Goal: Register for event/course

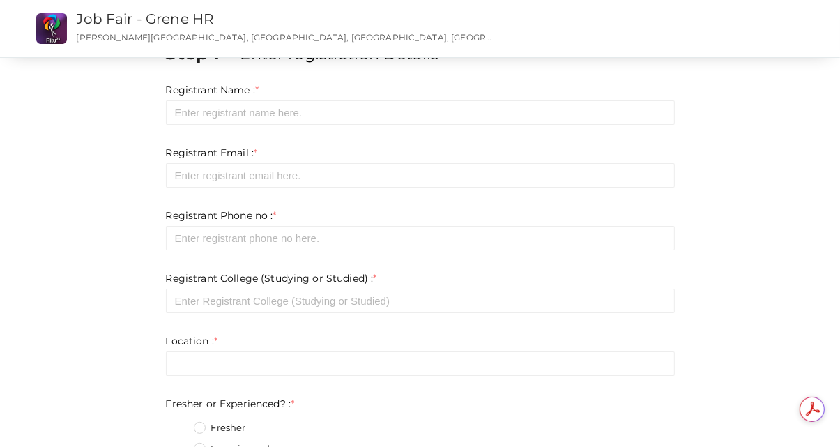
scroll to position [70, 0]
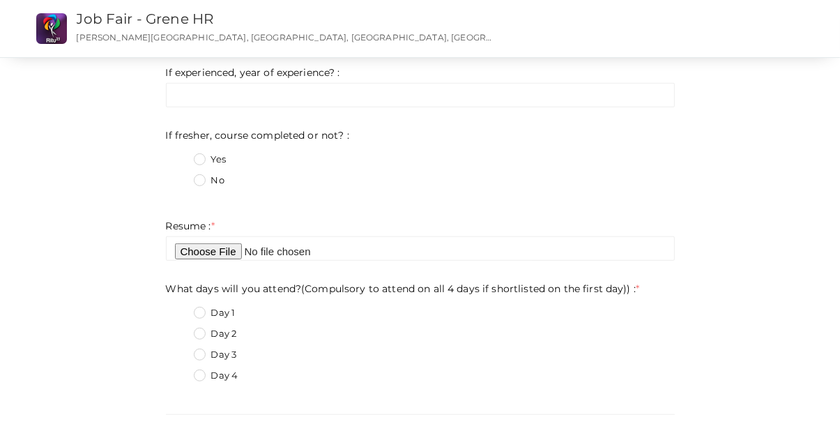
scroll to position [488, 0]
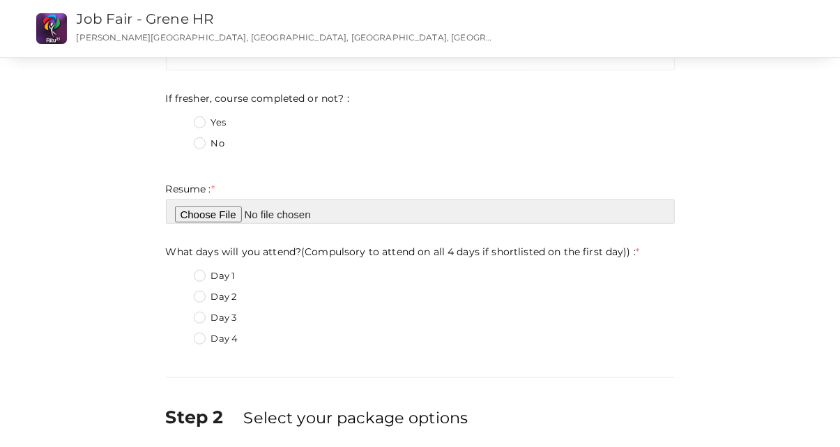
click at [213, 215] on input "file" at bounding box center [420, 211] width 509 height 24
type input "C:\fakepath\Muzzammil [PERSON_NAME] (CV).pdf"
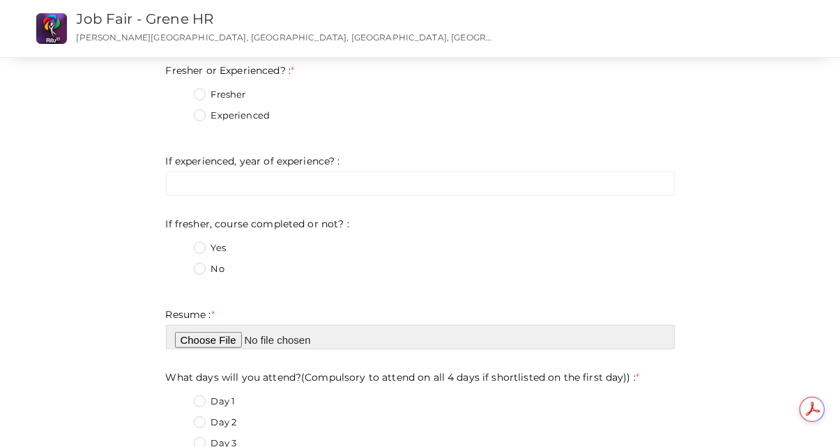
scroll to position [348, 0]
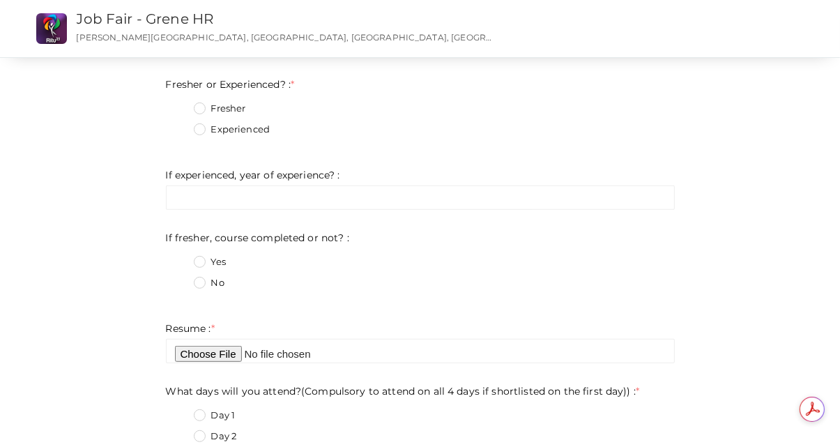
click at [199, 277] on label "No" at bounding box center [209, 283] width 31 height 14
click at [180, 279] on not\?\+1 "No" at bounding box center [180, 279] width 0 height 0
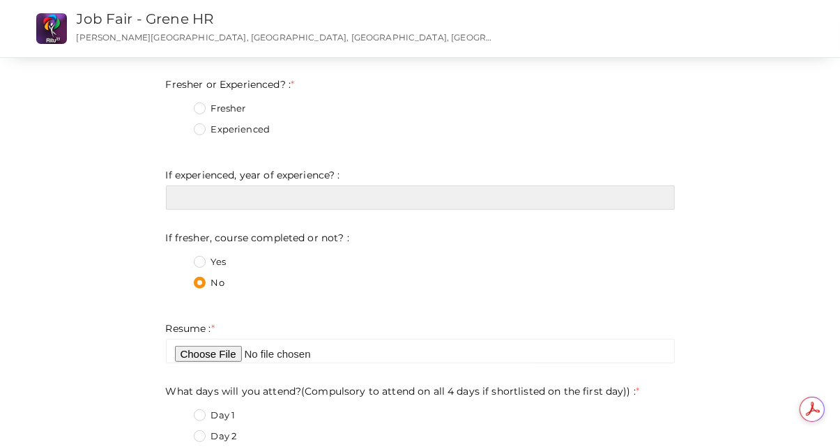
click at [224, 201] on input "text" at bounding box center [420, 197] width 509 height 24
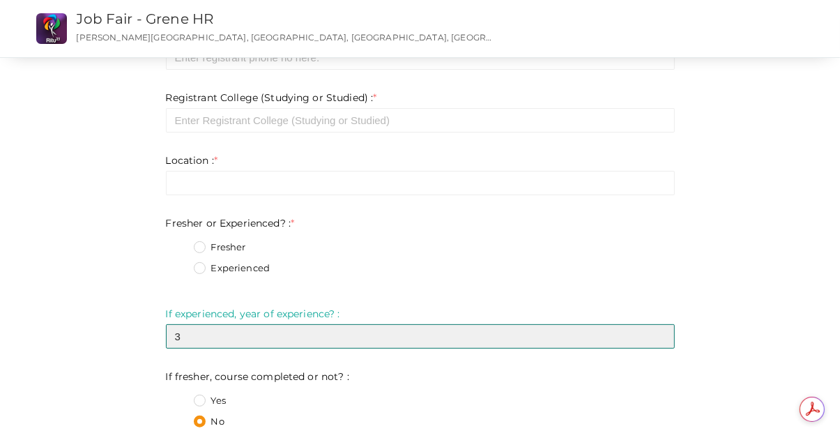
scroll to position [209, 0]
type input "3"
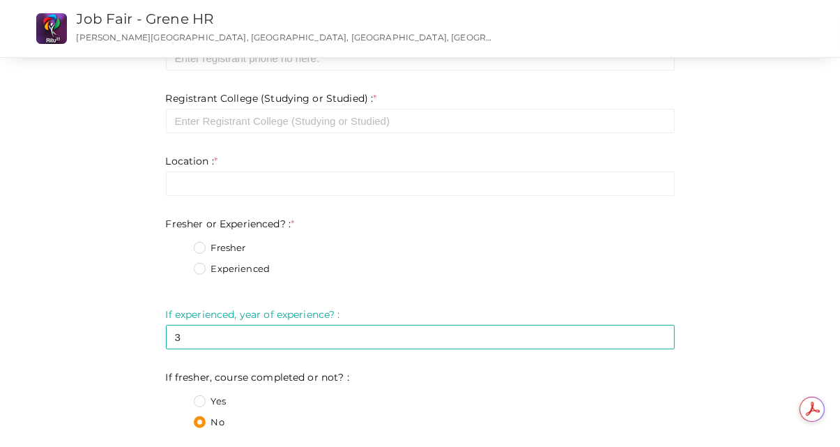
click at [196, 277] on div "Experienced" at bounding box center [434, 270] width 481 height 17
click at [199, 274] on label "Experienced" at bounding box center [232, 269] width 77 height 14
click at [180, 265] on Experienced\?\+1 "Experienced" at bounding box center [180, 265] width 0 height 0
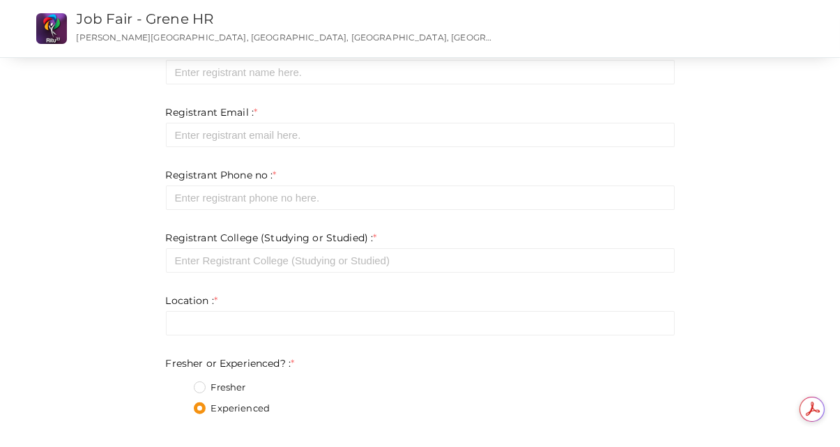
click at [204, 310] on div "Location : * Invalid Email Required. Limit exceeds. Limit is - Invalid email In…" at bounding box center [420, 314] width 509 height 42
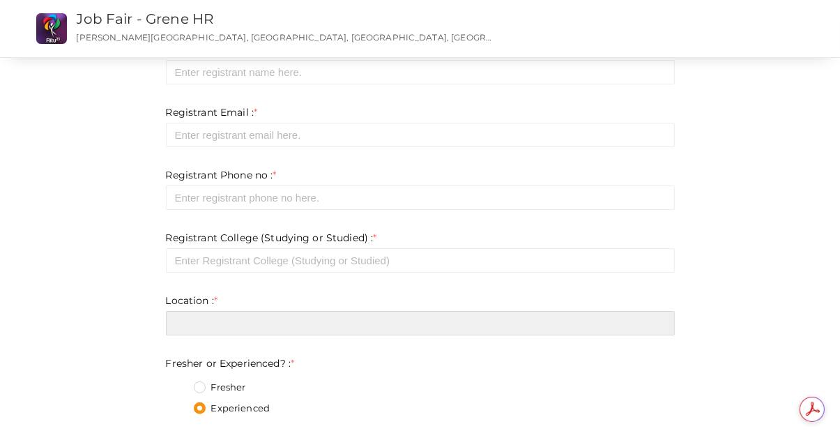
click at [204, 322] on input "text" at bounding box center [420, 323] width 509 height 24
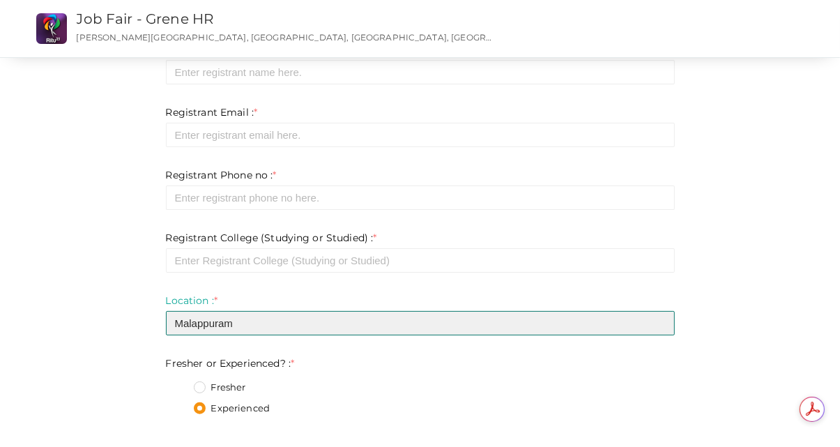
type input "Malappuram"
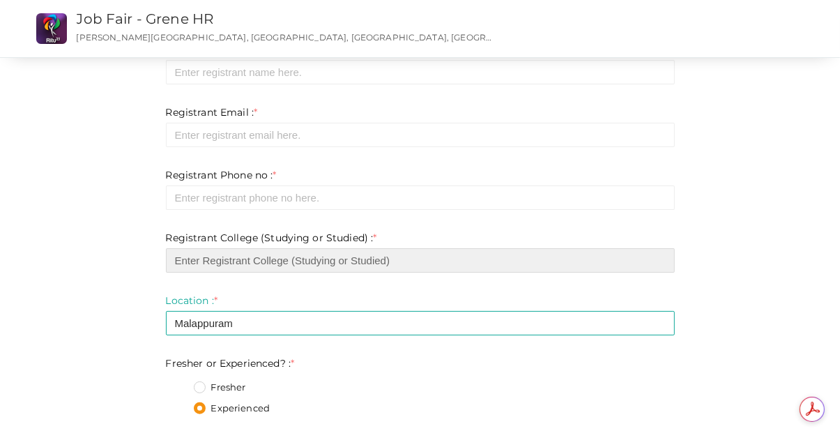
click at [233, 262] on input "text" at bounding box center [420, 260] width 509 height 24
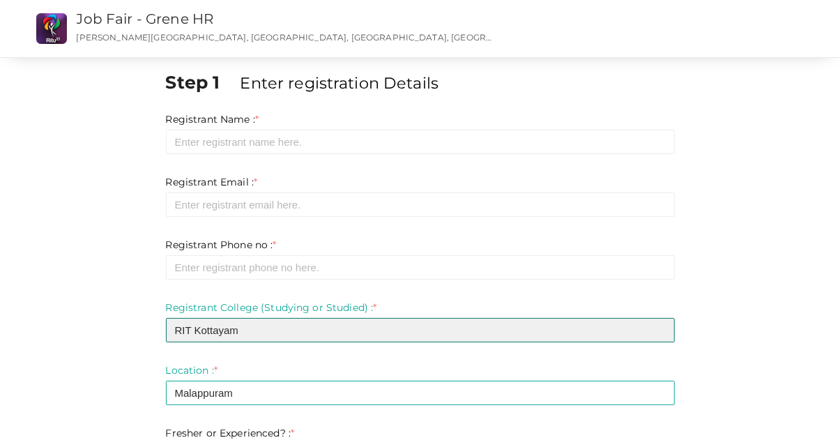
scroll to position [0, 0]
type input "RIT Kottayam"
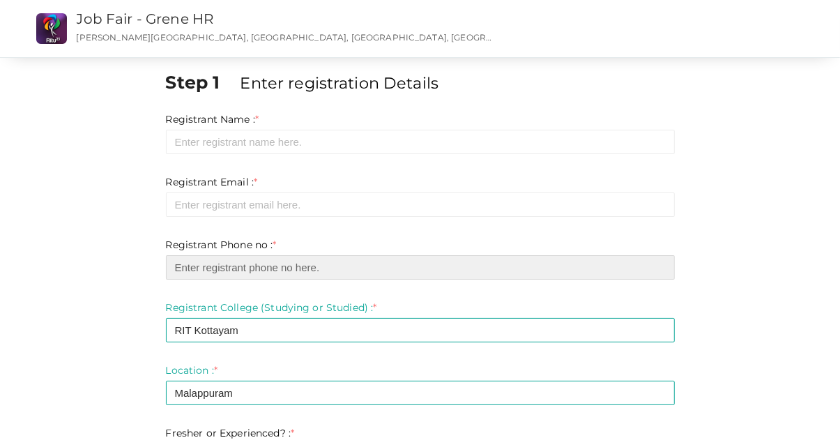
click at [215, 264] on input "number" at bounding box center [420, 267] width 509 height 24
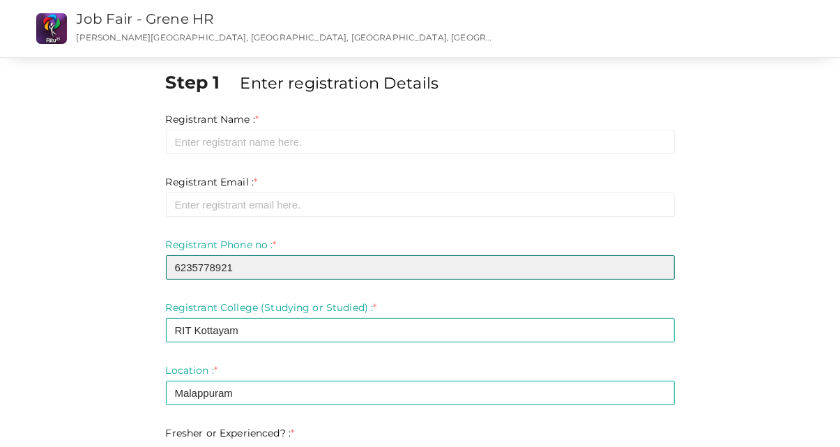
type input "6235778921"
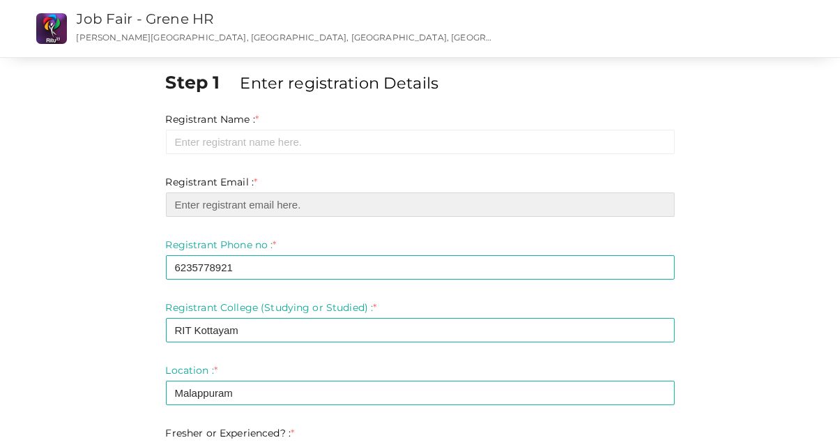
click at [231, 213] on input "email" at bounding box center [420, 204] width 509 height 24
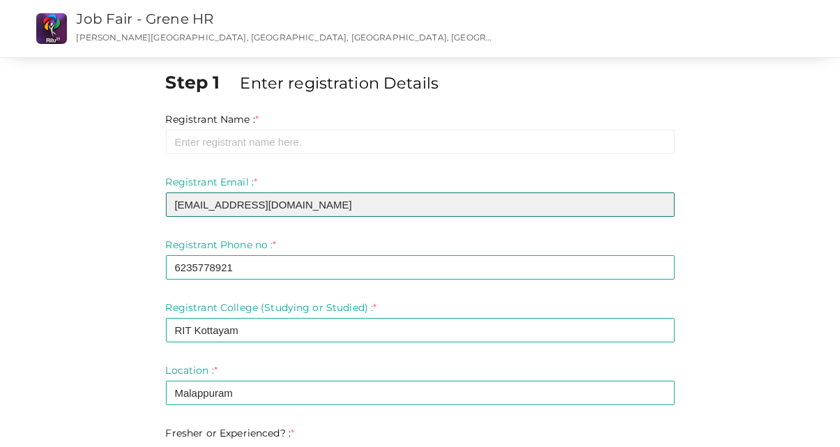
type input "[EMAIL_ADDRESS][DOMAIN_NAME]"
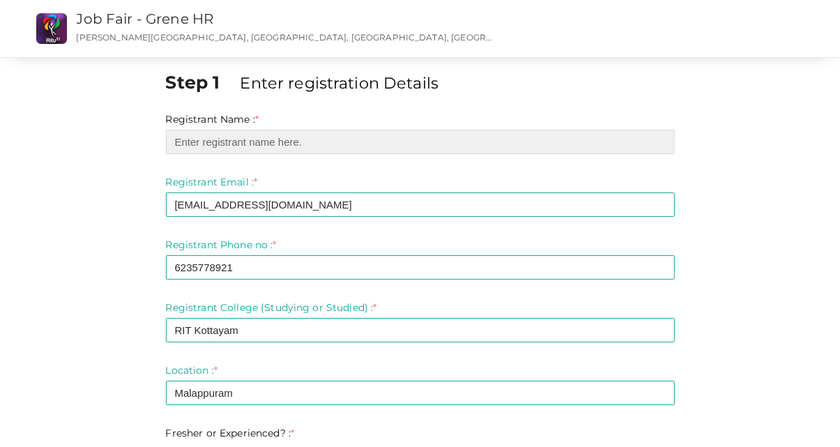
click at [255, 146] on input "text" at bounding box center [420, 142] width 509 height 24
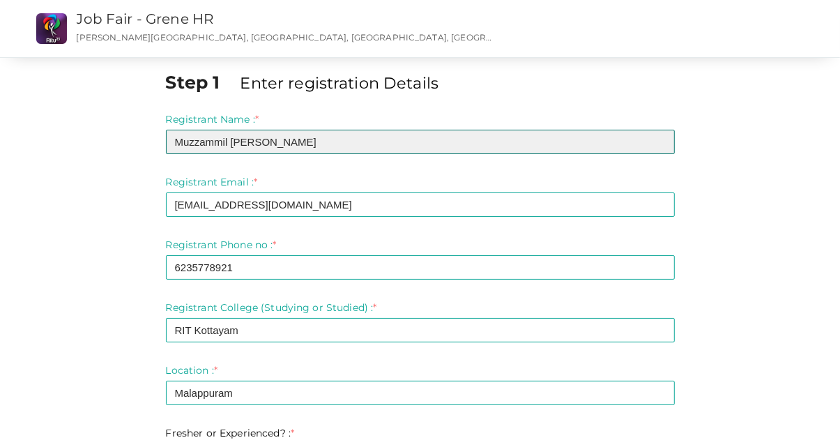
type input "Muzzammil [PERSON_NAME]"
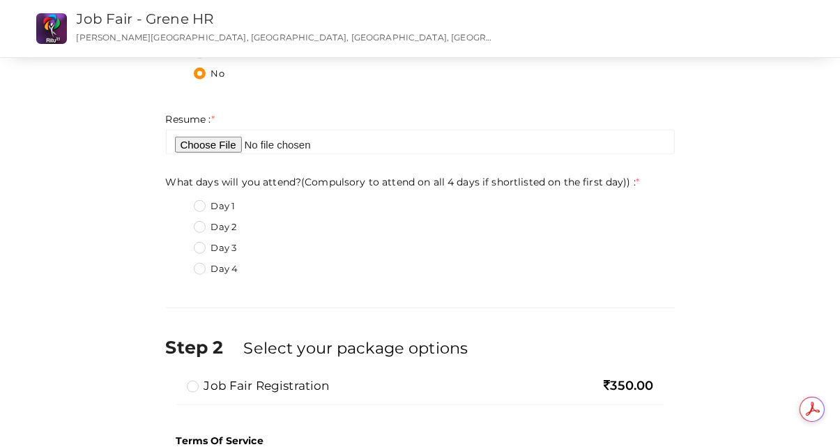
click at [200, 271] on label "Day 4" at bounding box center [216, 269] width 45 height 14
click at [180, 265] on day\)\)\+3 "Day 4" at bounding box center [180, 265] width 0 height 0
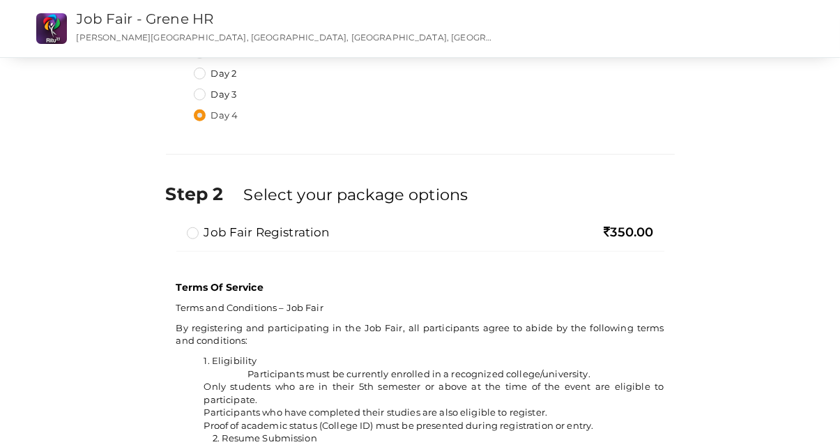
scroll to position [711, 0]
click at [230, 231] on label "Job Fair Registration" at bounding box center [258, 232] width 143 height 17
click at [173, 226] on input "Job Fair Registration" at bounding box center [173, 226] width 0 height 0
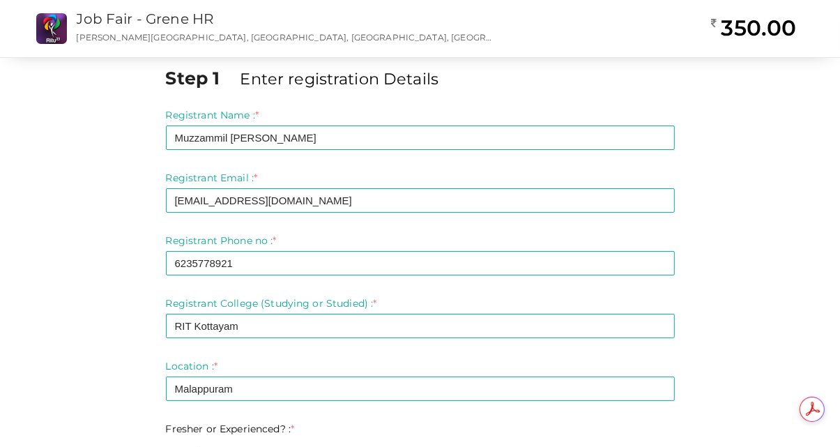
scroll to position [0, 0]
